Goal: Find specific page/section: Find specific page/section

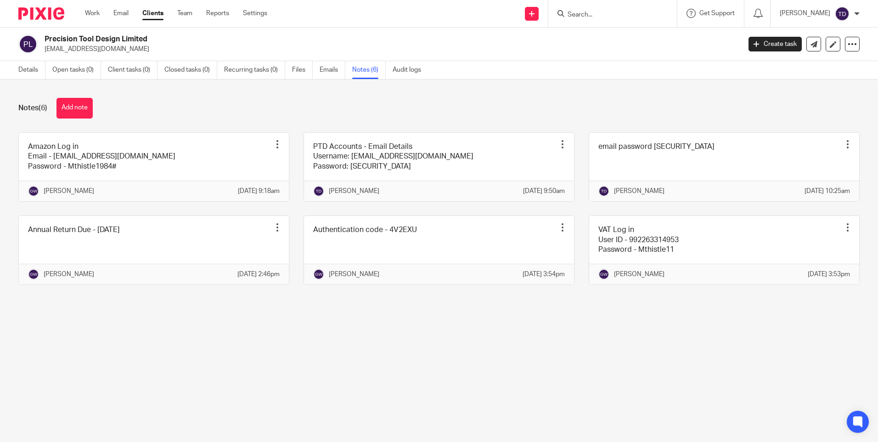
click at [601, 11] on input "Search" at bounding box center [608, 15] width 83 height 8
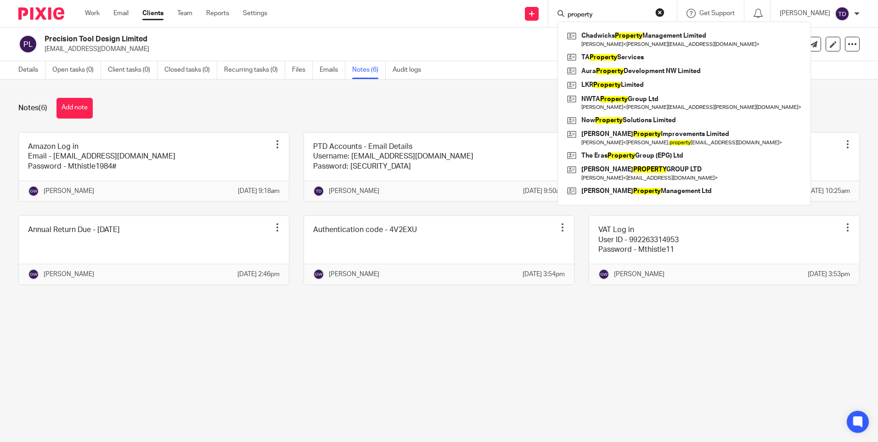
click at [627, 17] on input "property" at bounding box center [608, 15] width 83 height 8
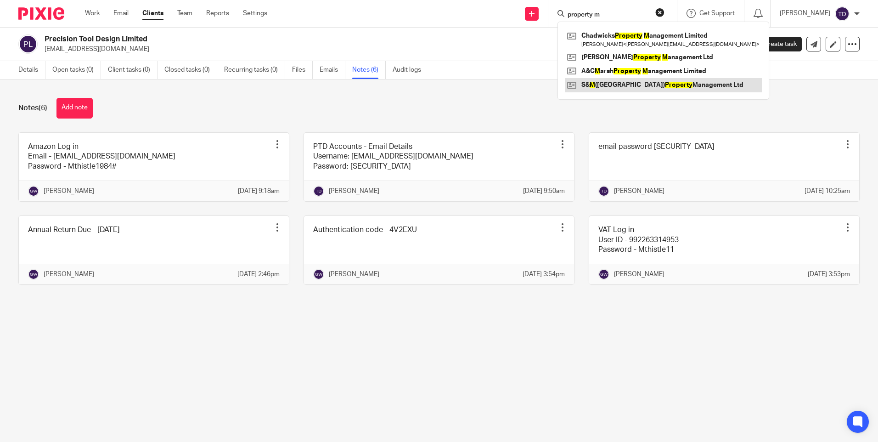
type input "property m"
click at [609, 87] on link at bounding box center [663, 85] width 197 height 14
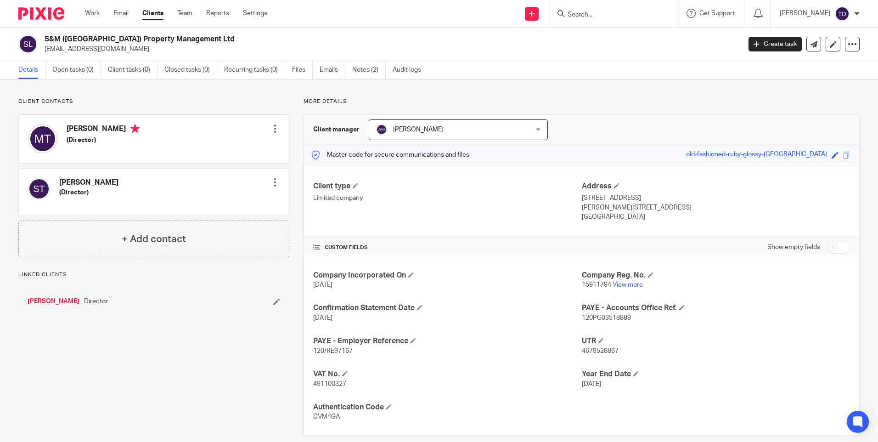
click at [368, 69] on link "Notes (2)" at bounding box center [369, 70] width 34 height 18
